Goal: Transaction & Acquisition: Obtain resource

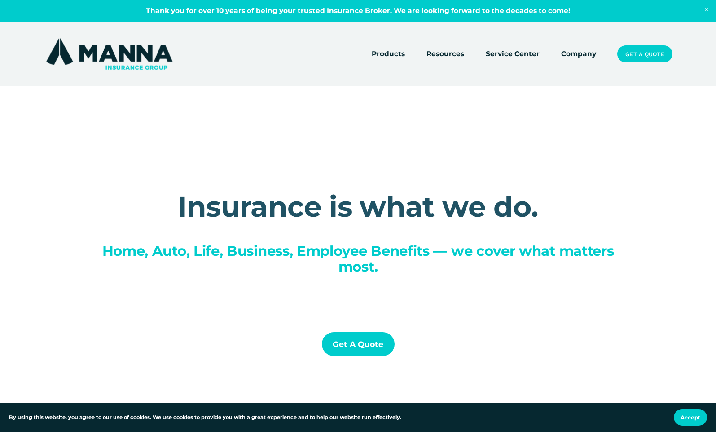
click at [646, 55] on link "Get a Quote" at bounding box center [644, 53] width 55 height 17
